Goal: Information Seeking & Learning: Learn about a topic

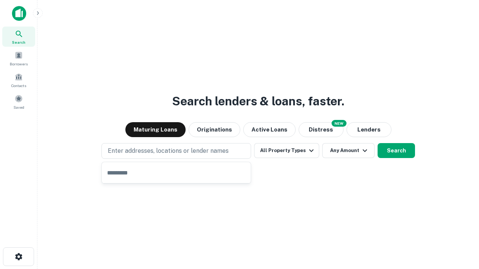
type input "**********"
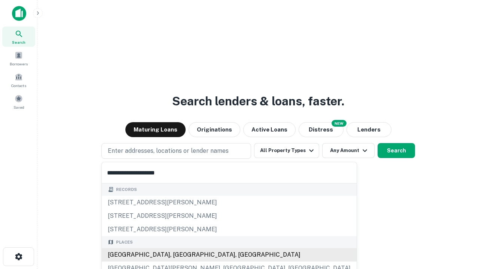
click at [179, 255] on div "[GEOGRAPHIC_DATA], [GEOGRAPHIC_DATA], [GEOGRAPHIC_DATA]" at bounding box center [229, 254] width 255 height 13
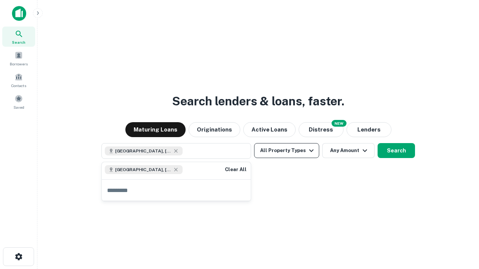
click at [287, 151] on button "All Property Types" at bounding box center [286, 150] width 65 height 15
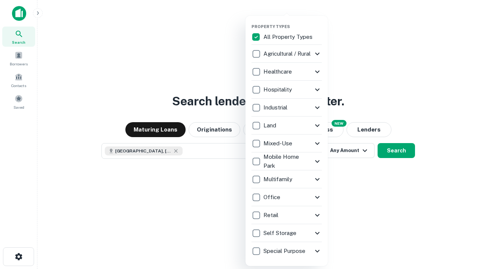
click at [293, 22] on button "button" at bounding box center [292, 22] width 82 height 0
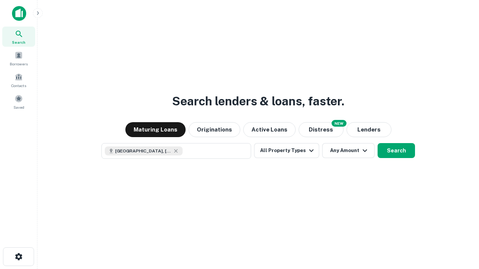
scroll to position [12, 0]
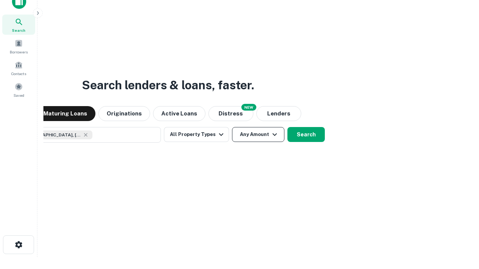
click at [232, 127] on button "Any Amount" at bounding box center [258, 134] width 52 height 15
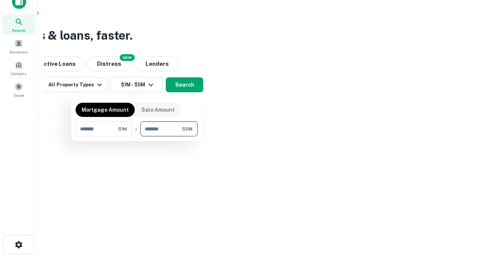
type input "*******"
click at [137, 137] on button "button" at bounding box center [137, 137] width 122 height 0
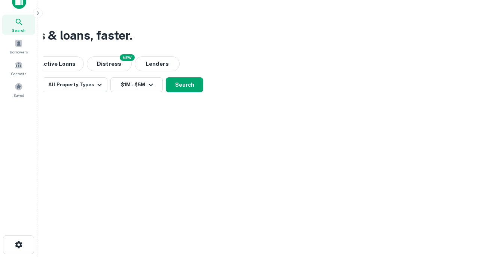
scroll to position [12, 0]
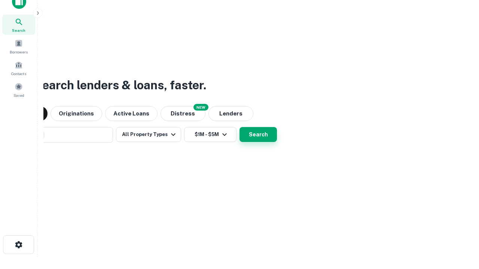
click at [240, 127] on button "Search" at bounding box center [258, 134] width 37 height 15
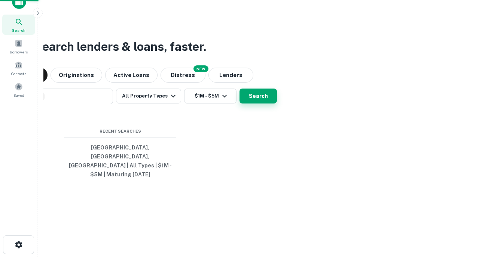
scroll to position [24, 212]
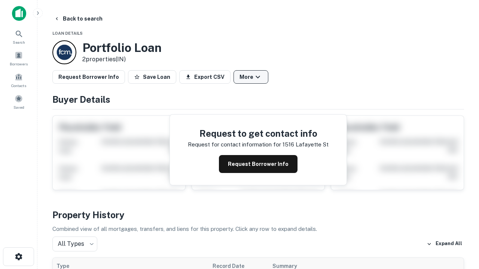
click at [251, 77] on button "More" at bounding box center [251, 76] width 35 height 13
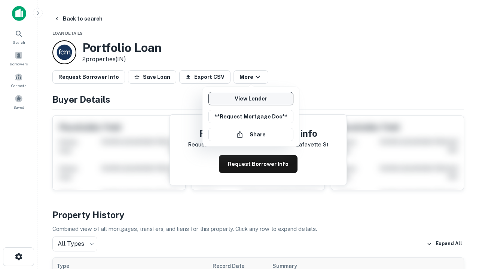
click at [251, 99] on link "View Lender" at bounding box center [250, 98] width 85 height 13
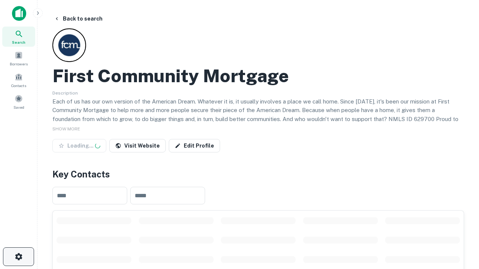
click at [18, 257] on icon "button" at bounding box center [18, 257] width 9 height 9
